Goal: Find specific page/section: Find specific page/section

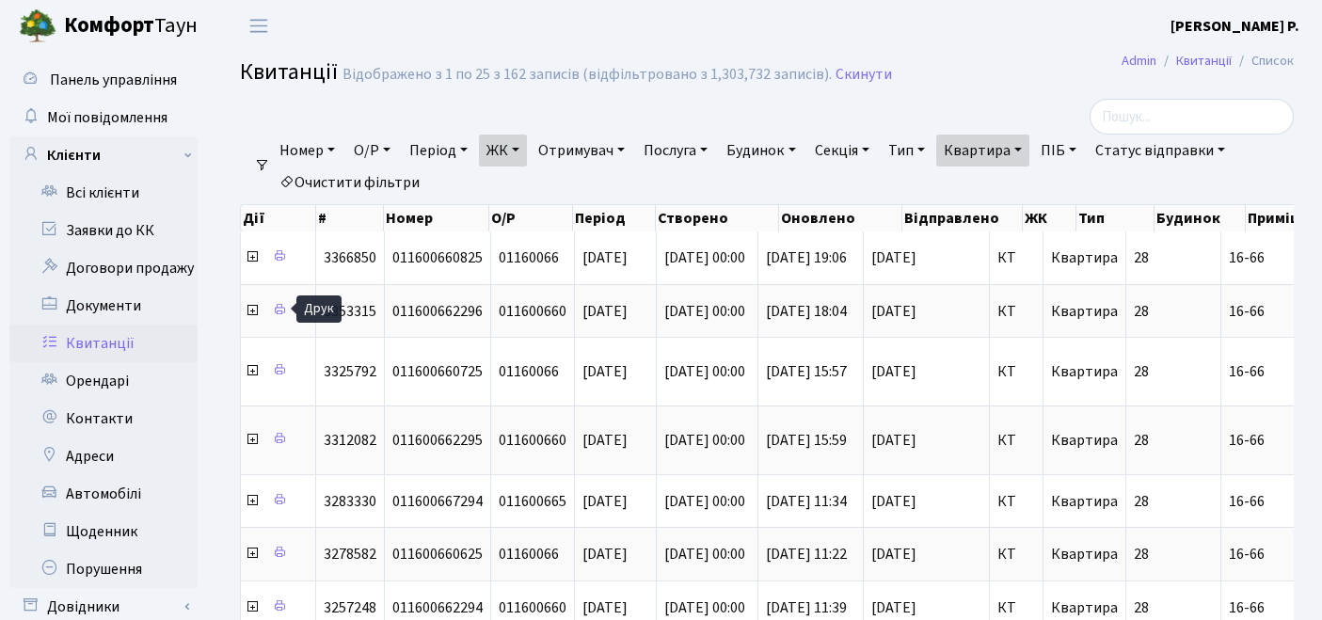
select select "271"
select select "25"
click at [373, 182] on link "Очистити фільтри" at bounding box center [349, 183] width 155 height 32
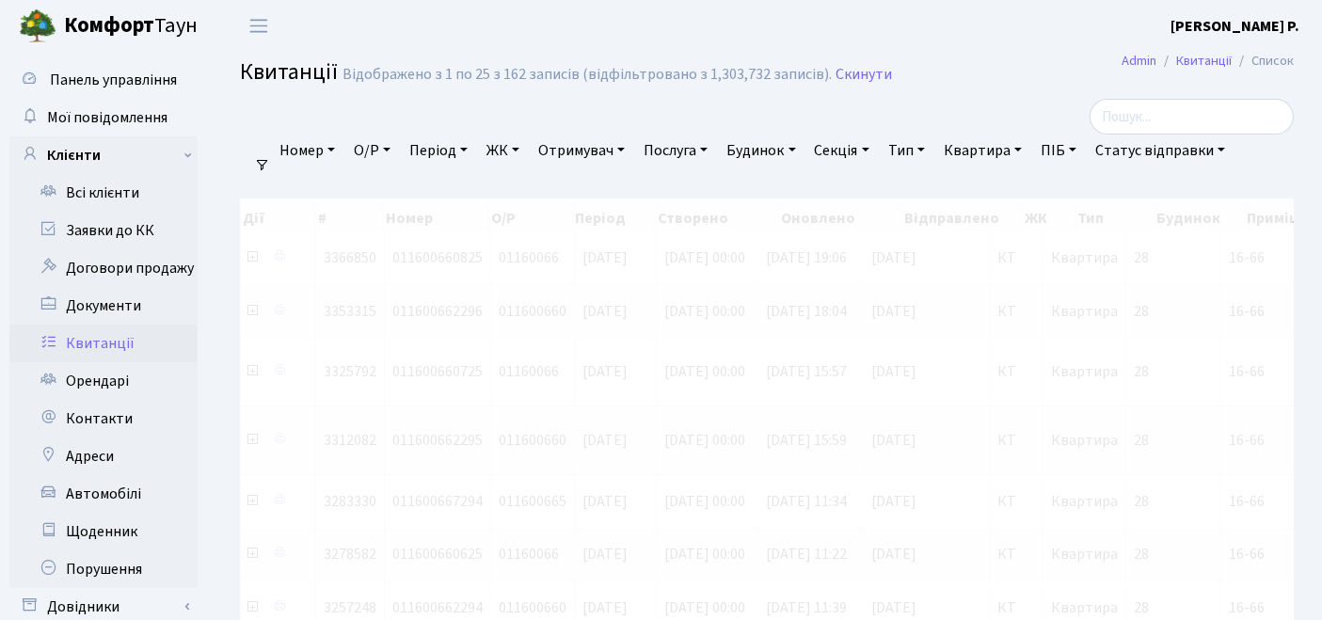
click at [490, 157] on link "ЖК" at bounding box center [503, 151] width 48 height 32
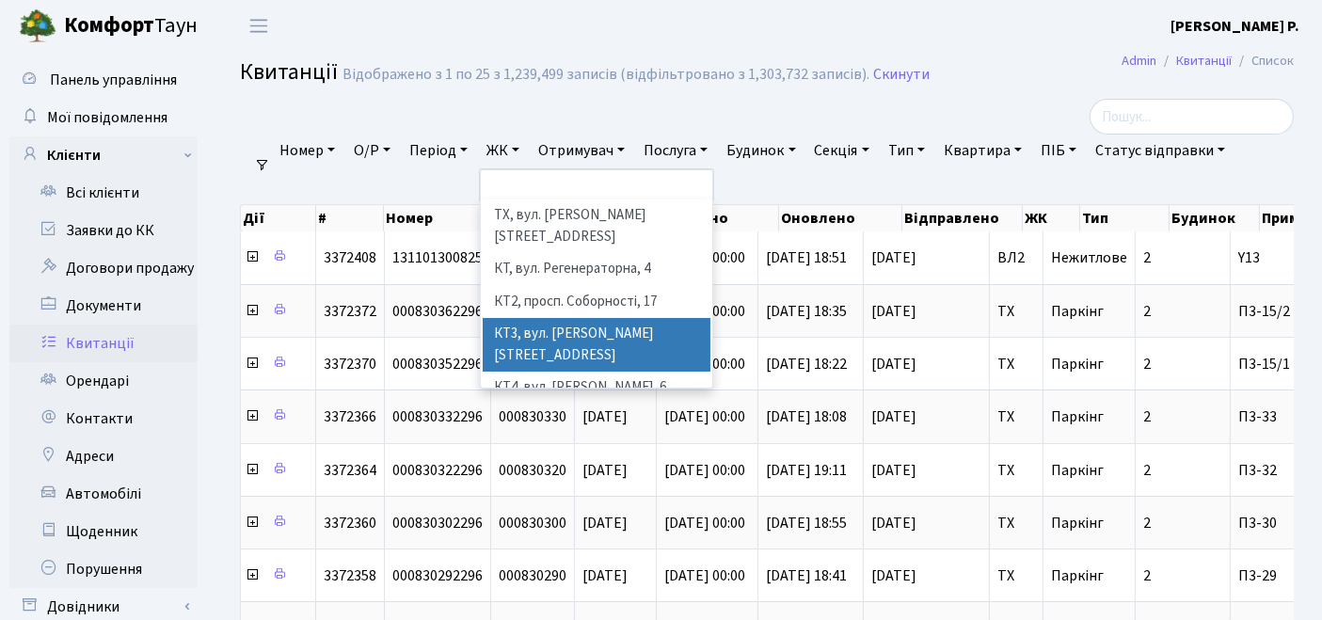
scroll to position [209, 0]
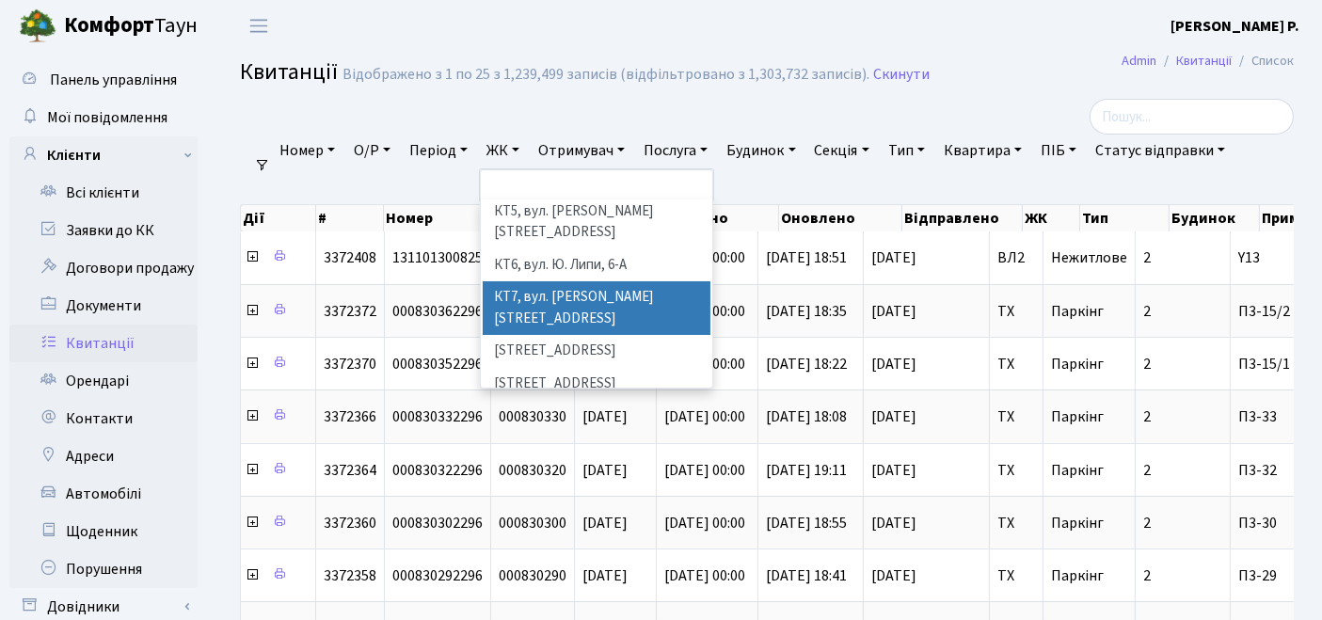
click at [559, 281] on li "КТ7, вул. [PERSON_NAME][STREET_ADDRESS]" at bounding box center [597, 308] width 229 height 54
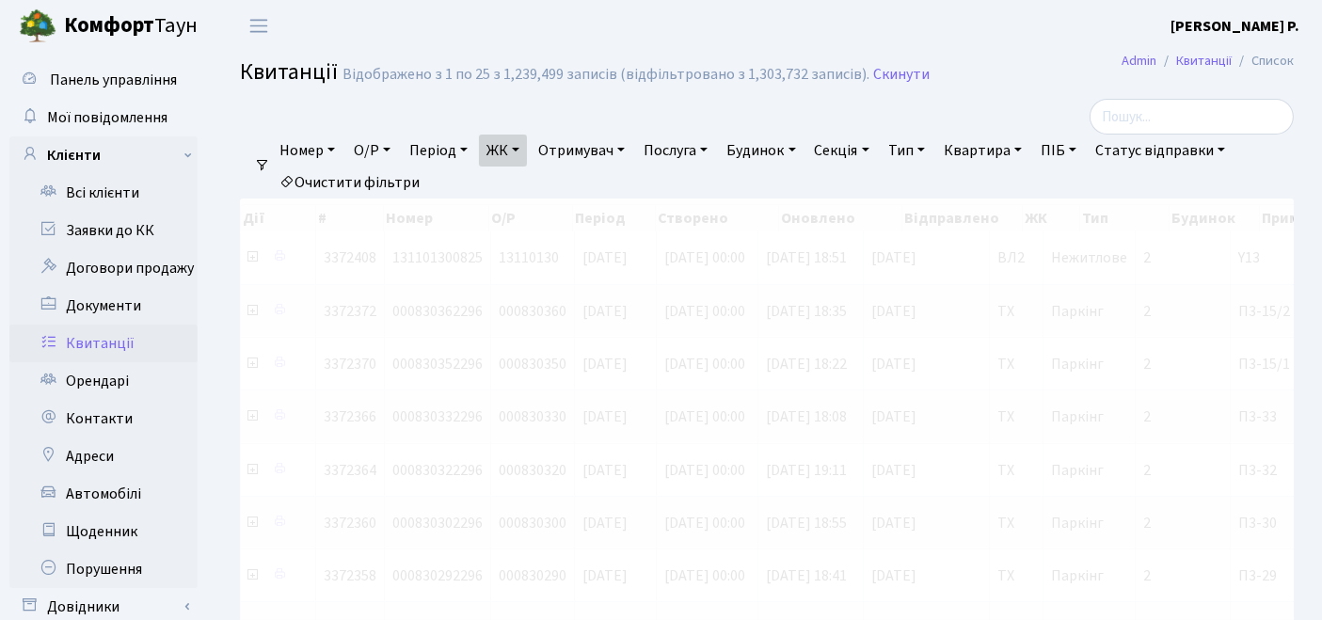
click at [994, 150] on link "Квартира" at bounding box center [983, 151] width 93 height 32
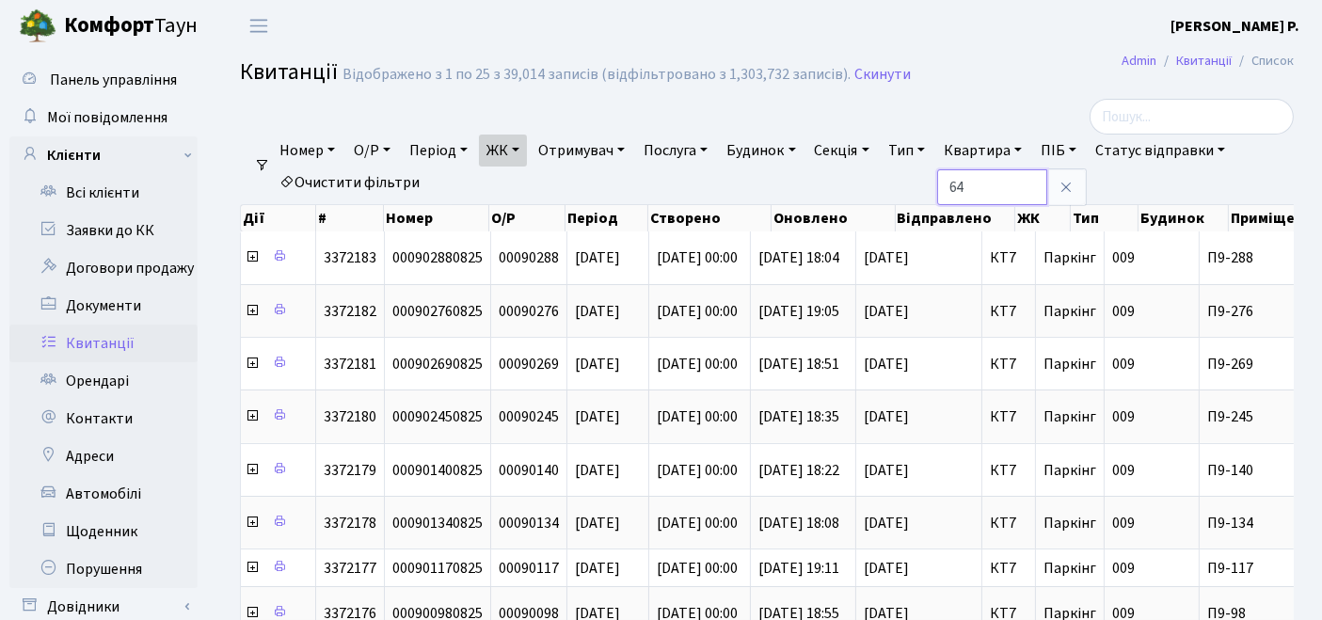
type input "64"
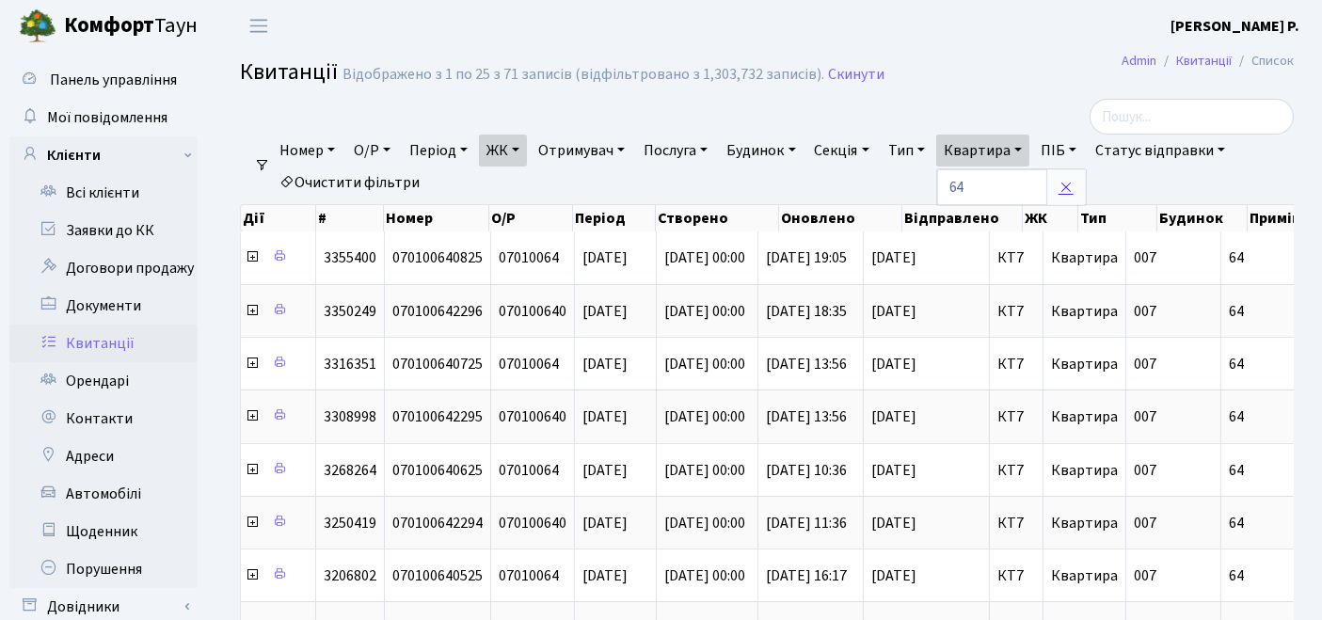
click at [1074, 183] on icon at bounding box center [1066, 187] width 15 height 15
